Goal: Information Seeking & Learning: Learn about a topic

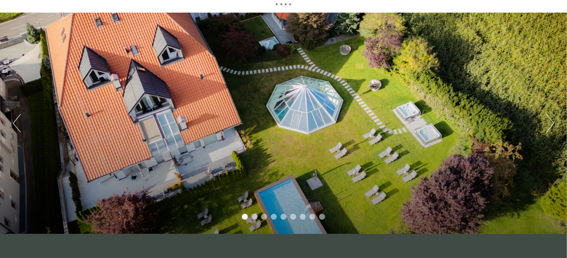
scroll to position [37, 0]
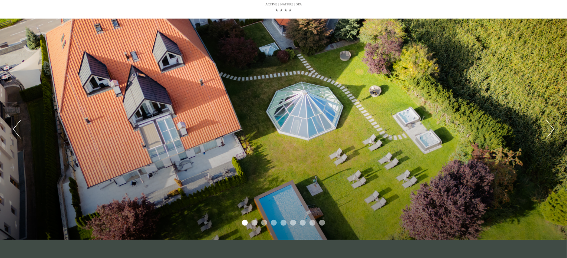
click at [550, 131] on button "Next" at bounding box center [550, 129] width 8 height 19
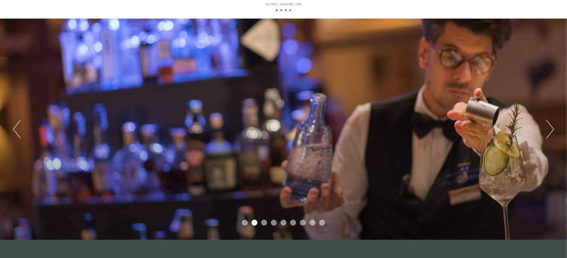
click at [550, 131] on button "Next" at bounding box center [550, 129] width 8 height 19
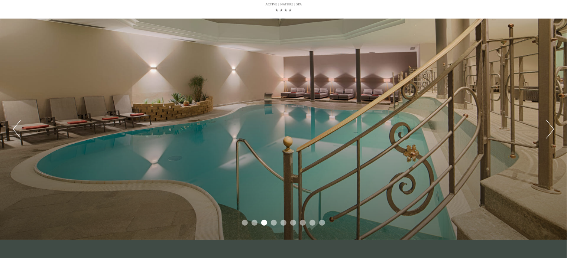
click at [547, 133] on button "Next" at bounding box center [550, 129] width 8 height 19
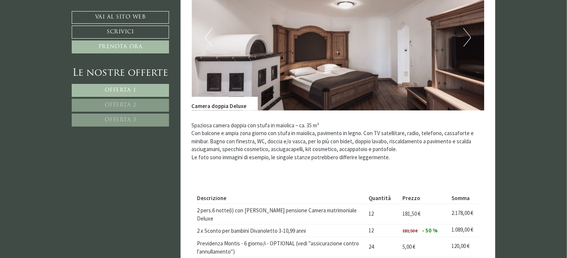
scroll to position [557, 0]
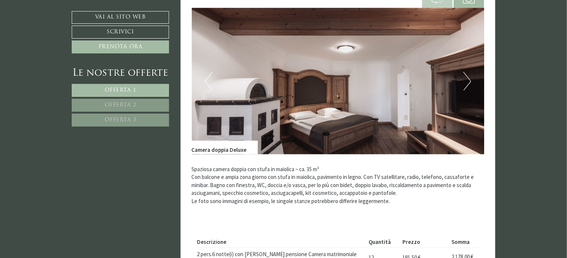
click at [463, 79] on button "Next" at bounding box center [467, 81] width 8 height 19
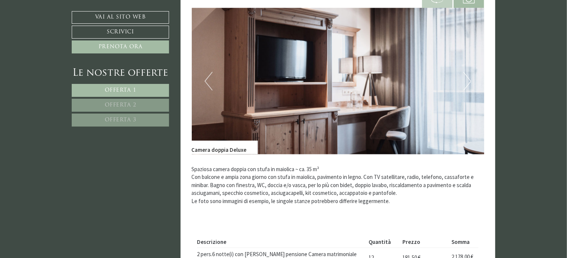
click at [463, 79] on button "Next" at bounding box center [467, 81] width 8 height 19
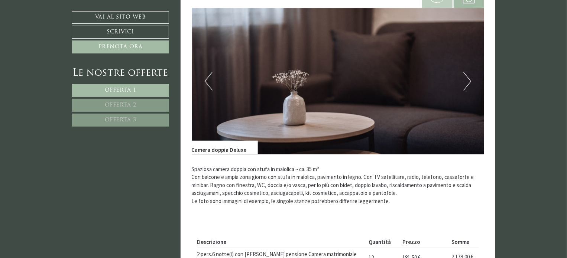
click at [463, 79] on button "Next" at bounding box center [467, 81] width 8 height 19
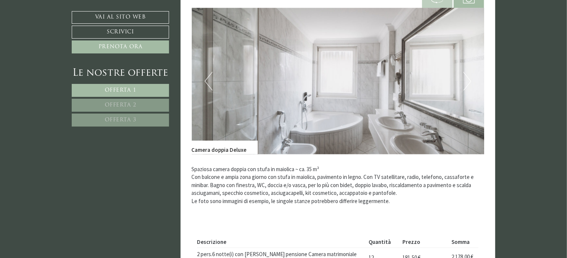
click at [464, 84] on button "Next" at bounding box center [467, 81] width 8 height 19
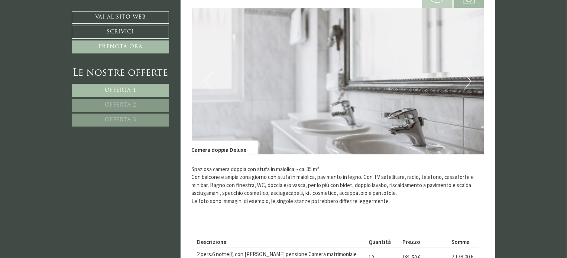
click at [465, 83] on button "Next" at bounding box center [467, 81] width 8 height 19
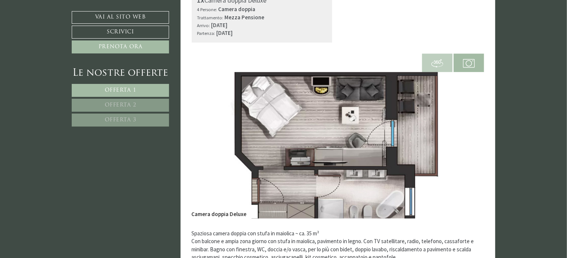
scroll to position [446, 0]
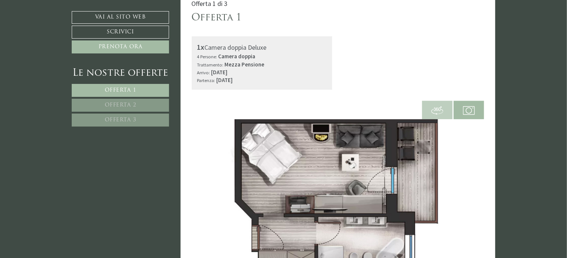
click at [436, 110] on img at bounding box center [437, 111] width 12 height 12
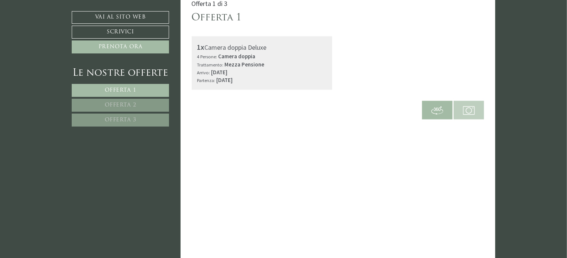
scroll to position [453, 0]
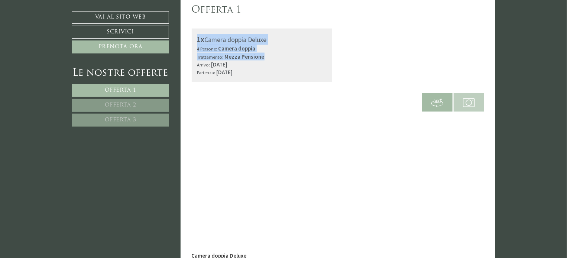
drag, startPoint x: 380, startPoint y: 54, endPoint x: 382, endPoint y: 39, distance: 15.8
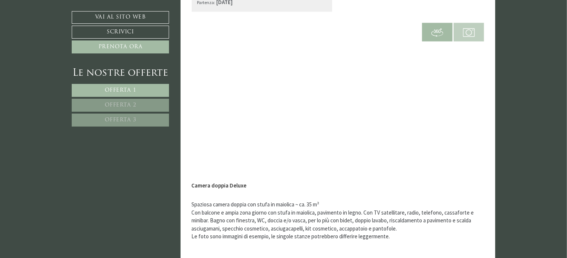
scroll to position [528, 0]
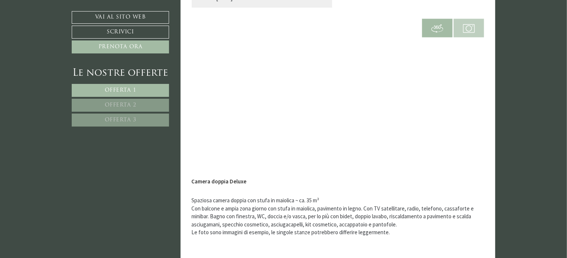
click at [464, 26] on img at bounding box center [469, 29] width 12 height 12
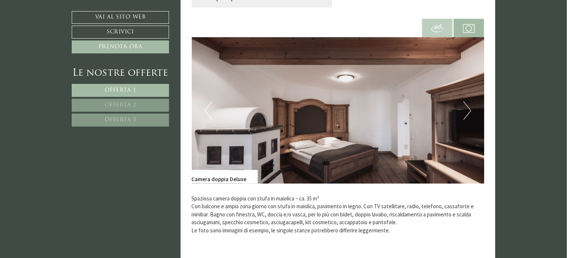
click at [462, 108] on img at bounding box center [338, 111] width 293 height 146
click at [446, 27] on span at bounding box center [437, 28] width 30 height 26
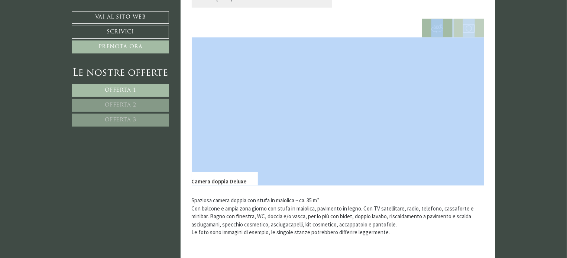
drag, startPoint x: 407, startPoint y: 10, endPoint x: 398, endPoint y: 38, distance: 29.7
click at [197, 25] on div "Offerta 1 di 3 Offerta 1 1x Camera doppia Deluxe 4 Persone: Camera doppia Tratt…" at bounding box center [337, 192] width 315 height 573
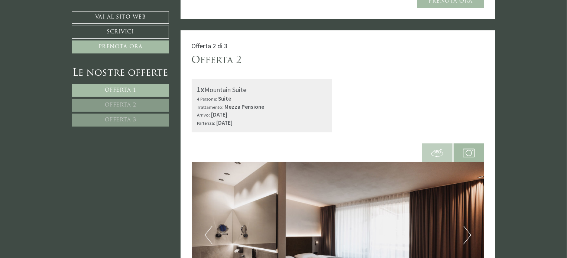
scroll to position [936, 0]
